Goal: Transaction & Acquisition: Subscribe to service/newsletter

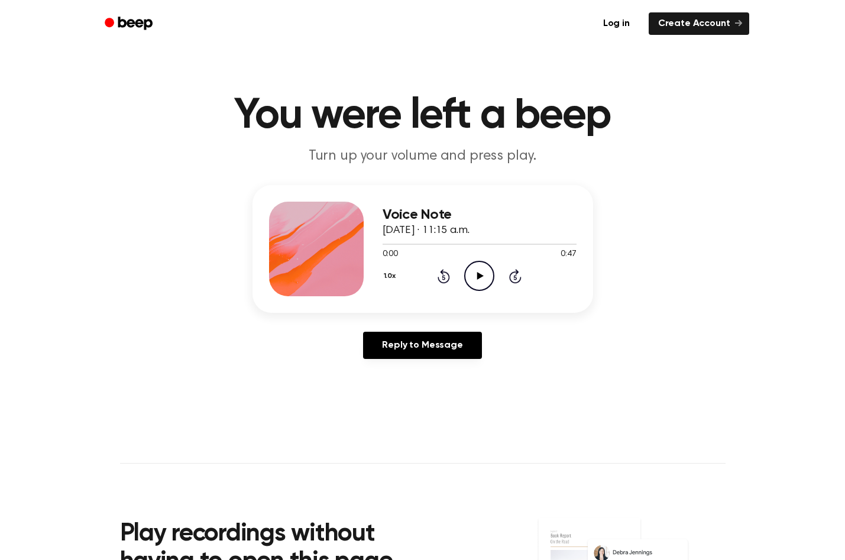
click at [475, 269] on icon "Play Audio" at bounding box center [479, 276] width 30 height 30
click at [477, 277] on icon at bounding box center [480, 276] width 7 height 8
click at [478, 277] on icon at bounding box center [480, 276] width 7 height 8
click at [476, 277] on icon "Pause Audio" at bounding box center [479, 276] width 30 height 30
click at [478, 277] on icon at bounding box center [480, 276] width 7 height 8
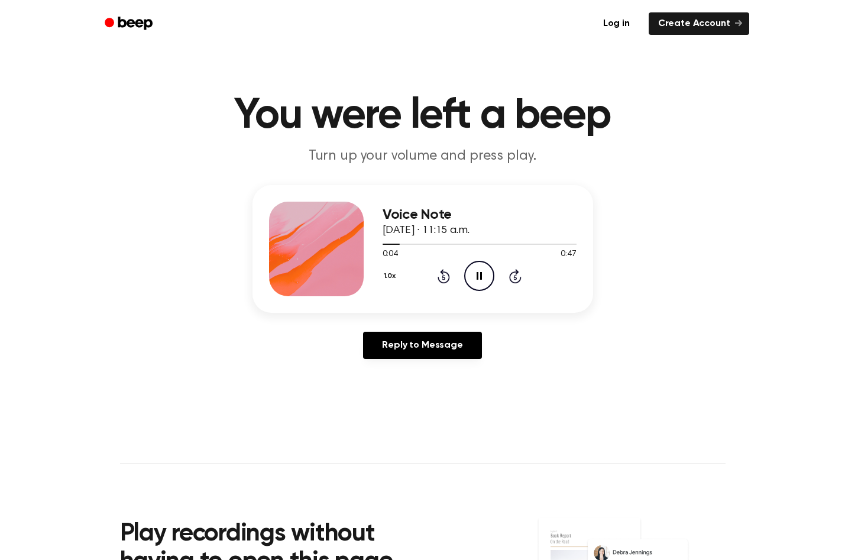
click at [478, 277] on icon at bounding box center [479, 276] width 5 height 8
click at [478, 277] on icon at bounding box center [480, 276] width 7 height 8
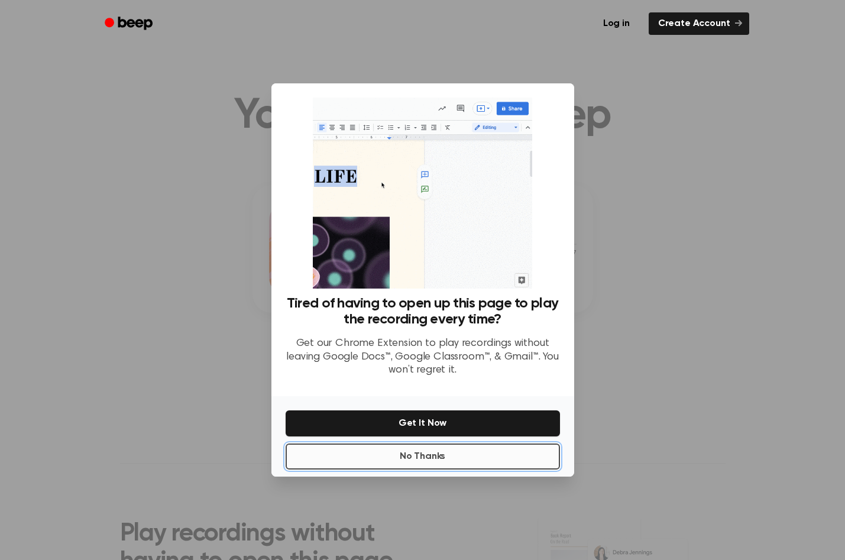
click at [408, 460] on button "No Thanks" at bounding box center [423, 457] width 274 height 26
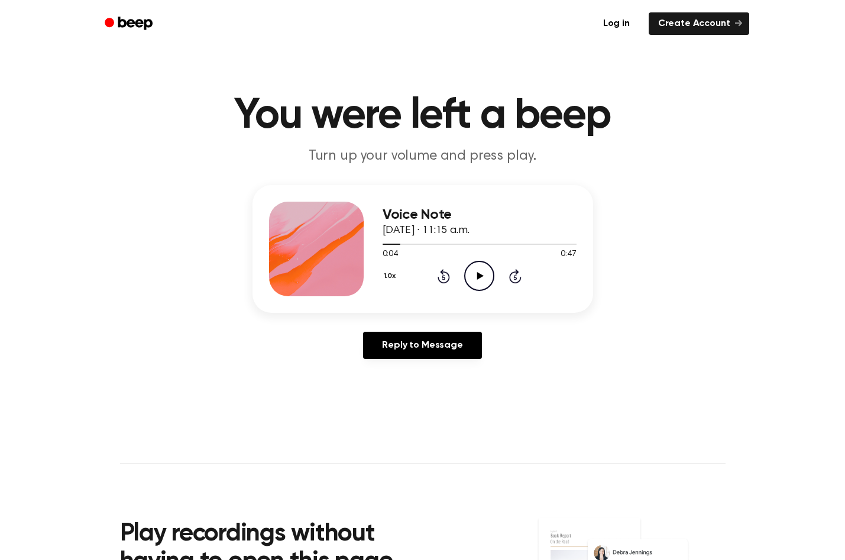
click at [476, 280] on icon "Play Audio" at bounding box center [479, 276] width 30 height 30
click at [475, 280] on icon "Pause Audio" at bounding box center [479, 276] width 30 height 30
click at [480, 283] on icon "Play Audio" at bounding box center [479, 276] width 30 height 30
click at [480, 283] on icon "Pause Audio" at bounding box center [479, 276] width 30 height 30
click at [479, 283] on icon "Play Audio" at bounding box center [479, 276] width 30 height 30
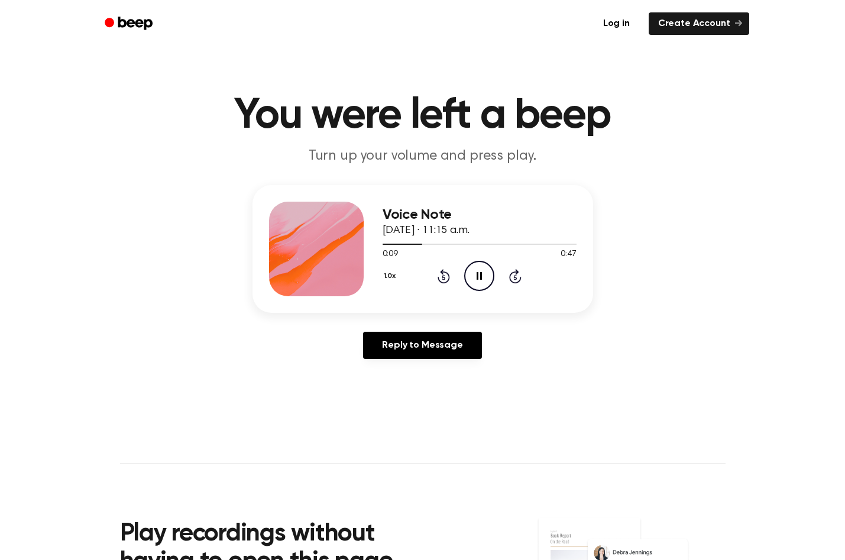
click at [479, 283] on icon "Pause Audio" at bounding box center [479, 276] width 30 height 30
click at [483, 280] on icon "Play Audio" at bounding box center [479, 276] width 30 height 30
click at [475, 282] on icon "Pause Audio" at bounding box center [479, 276] width 30 height 30
click at [472, 276] on icon "Play Audio" at bounding box center [479, 276] width 30 height 30
click at [481, 283] on icon "Pause Audio" at bounding box center [479, 276] width 30 height 30
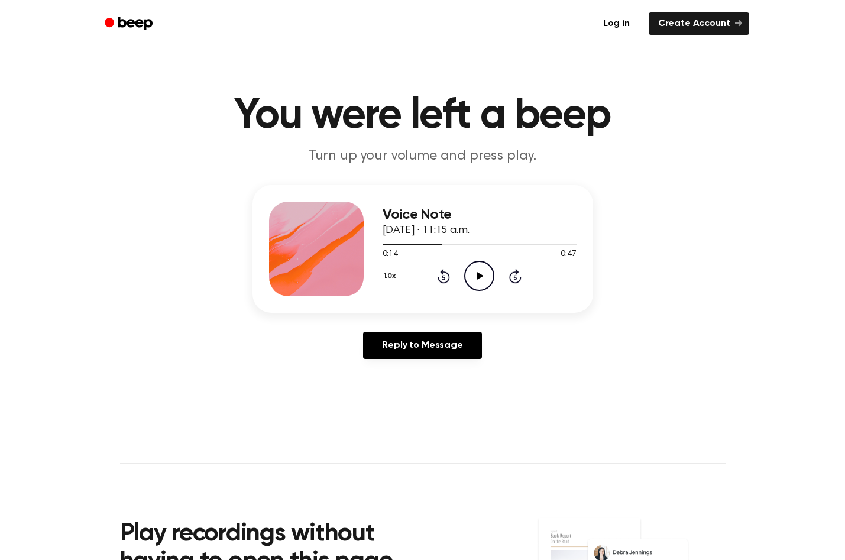
click at [483, 274] on icon "Play Audio" at bounding box center [479, 276] width 30 height 30
click at [474, 274] on icon "Pause Audio" at bounding box center [479, 276] width 30 height 30
click at [474, 274] on icon "Play Audio" at bounding box center [479, 276] width 30 height 30
click at [481, 281] on icon "Pause Audio" at bounding box center [479, 276] width 30 height 30
click at [480, 276] on icon at bounding box center [480, 276] width 7 height 8
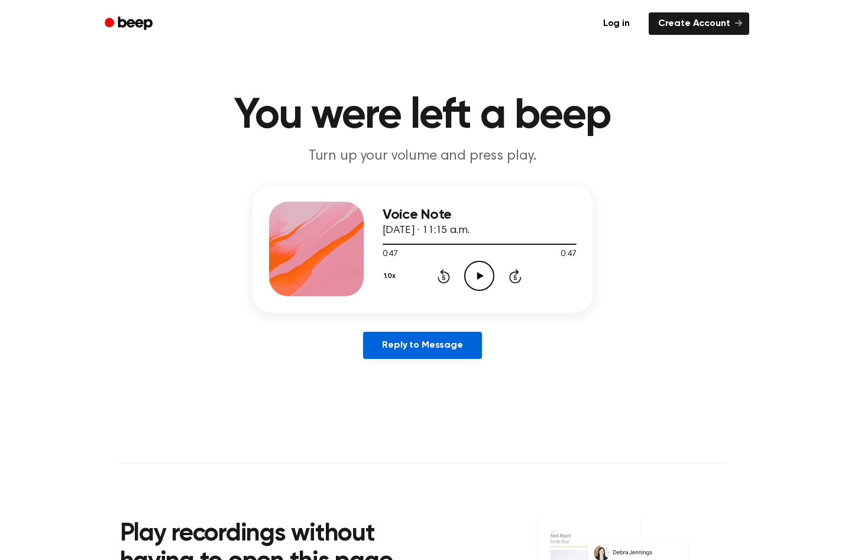
click at [431, 346] on link "Reply to Message" at bounding box center [422, 345] width 118 height 27
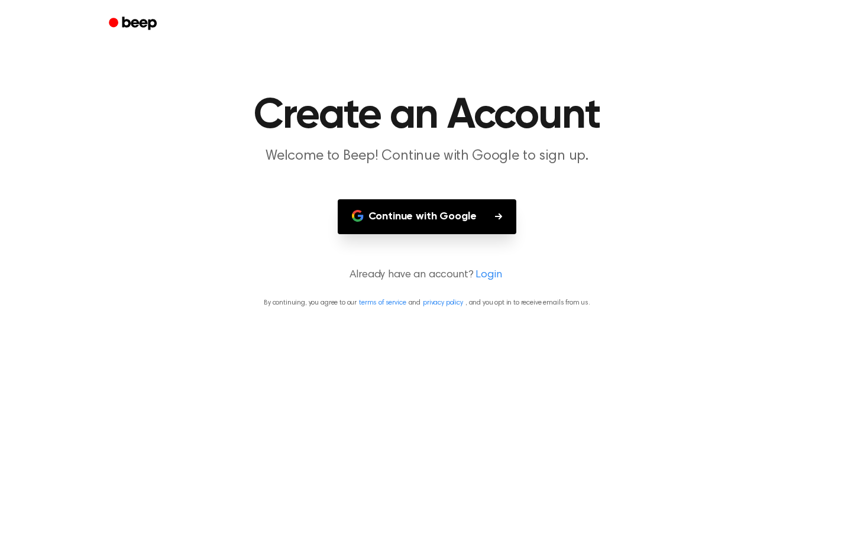
click at [499, 215] on icon "button" at bounding box center [498, 216] width 7 height 7
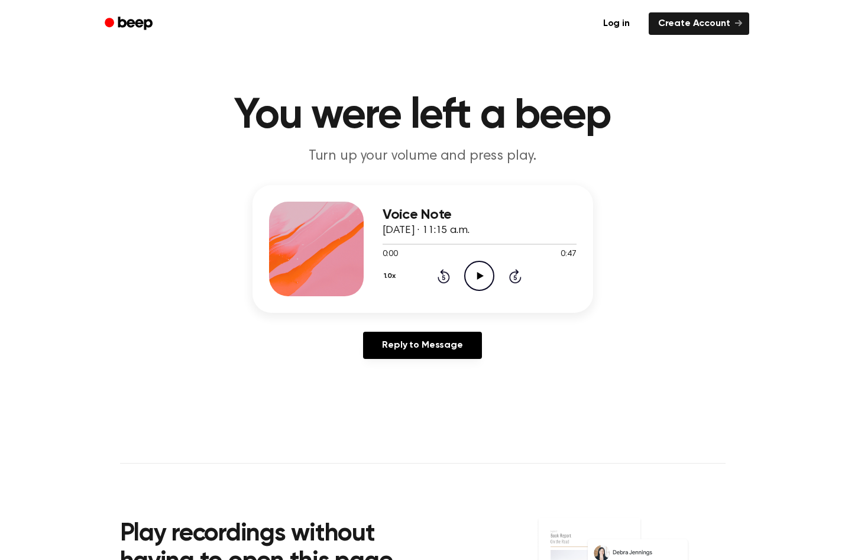
click at [477, 279] on icon "Play Audio" at bounding box center [479, 276] width 30 height 30
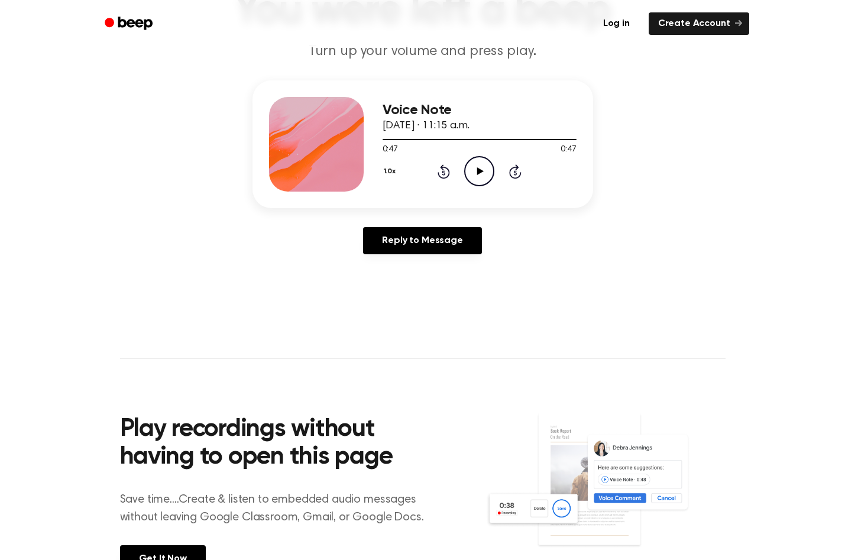
scroll to position [95, 0]
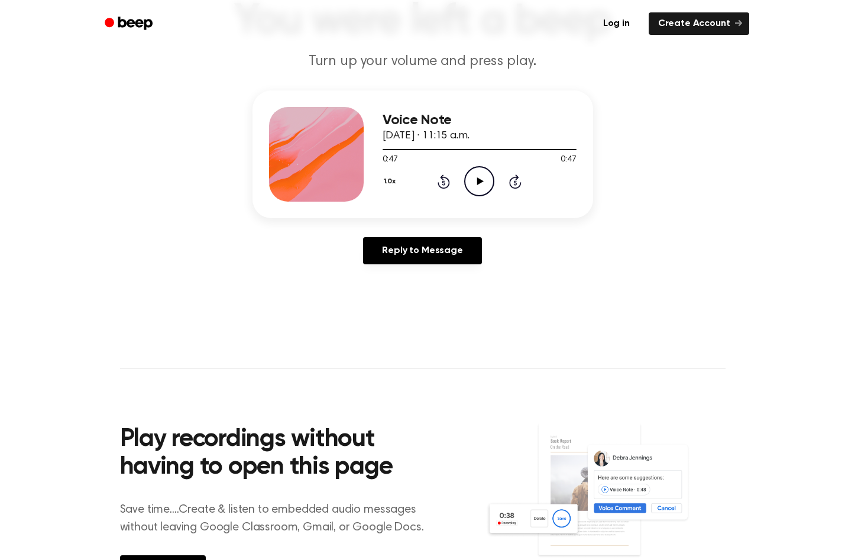
click at [476, 186] on icon "Play Audio" at bounding box center [479, 181] width 30 height 30
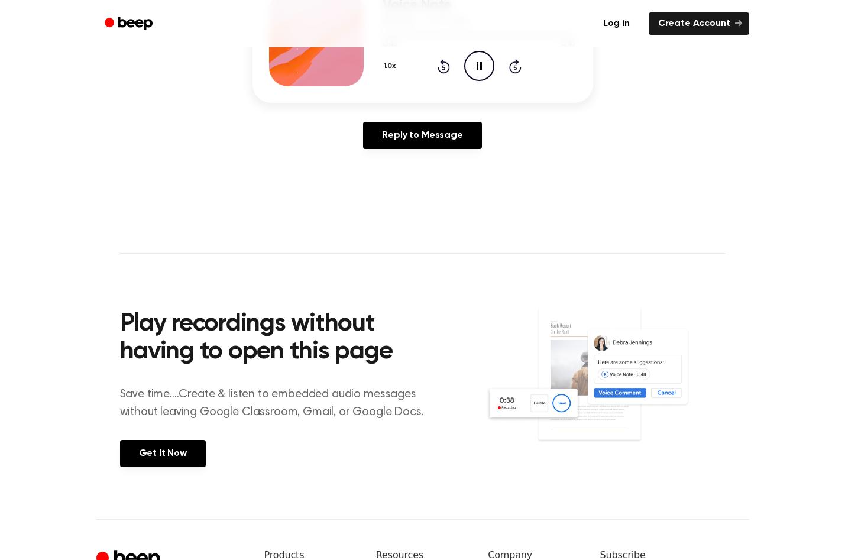
scroll to position [213, 0]
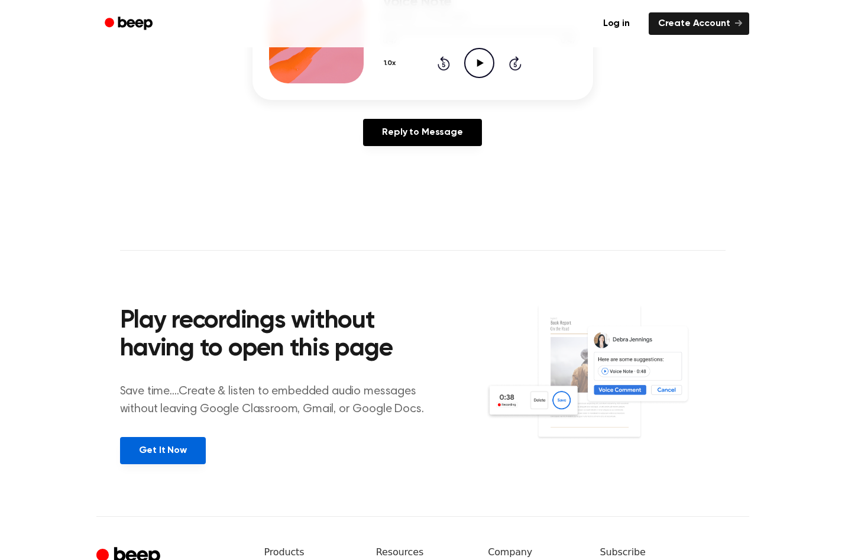
click at [165, 455] on link "Get It Now" at bounding box center [163, 450] width 86 height 27
